Goal: Use online tool/utility: Utilize a website feature to perform a specific function

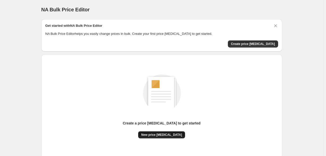
click at [161, 137] on span "New price change job" at bounding box center [161, 135] width 41 height 4
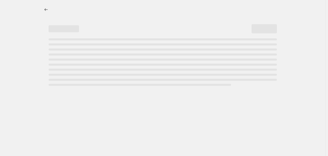
select select "percentage"
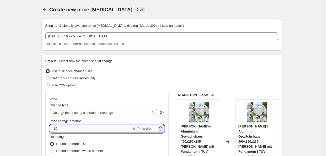
click at [97, 126] on input "-10" at bounding box center [91, 129] width 82 height 8
type input "-1"
type input "-34"
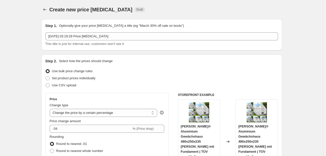
click at [133, 78] on div "Set product prices individually" at bounding box center [161, 78] width 232 height 7
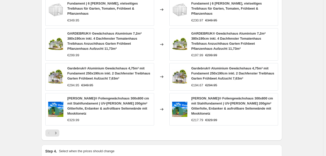
scroll to position [393, 0]
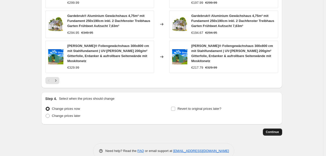
click at [272, 129] on button "Continue" at bounding box center [272, 132] width 19 height 7
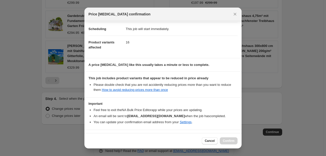
scroll to position [56, 0]
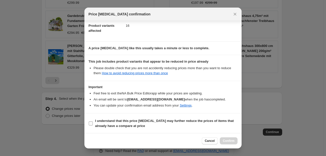
click at [156, 118] on label "I understand that this price change job may further reduce the prices of items …" at bounding box center [162, 124] width 149 height 12
click at [93, 122] on input "I understand that this price change job may further reduce the prices of items …" at bounding box center [91, 124] width 4 height 4
checkbox input "true"
click at [230, 139] on span "Confirm" at bounding box center [229, 141] width 12 height 4
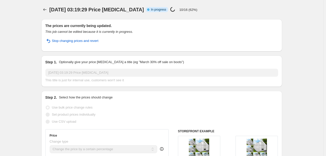
select select "percentage"
